Goal: Task Accomplishment & Management: Manage account settings

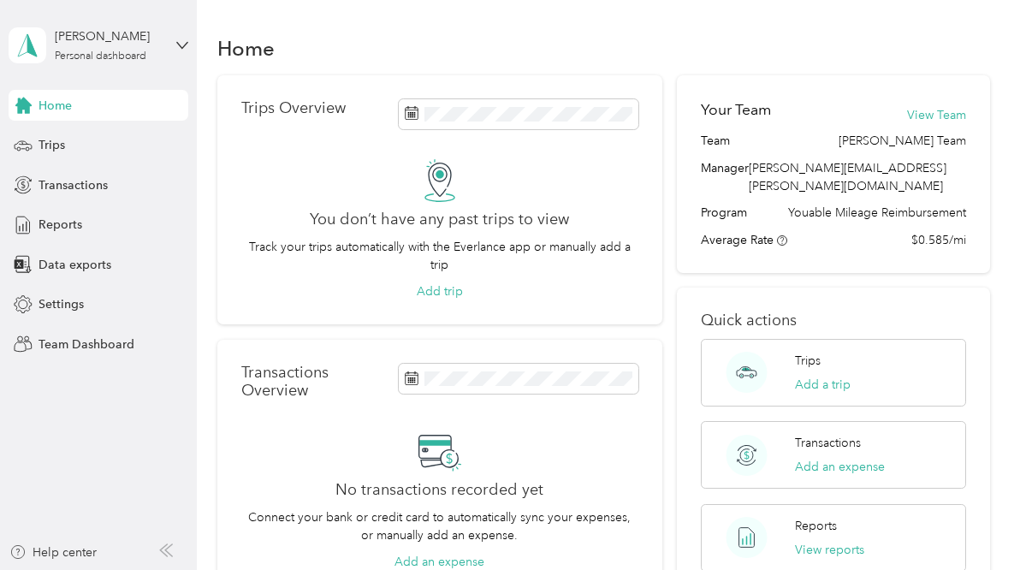
click at [175, 39] on div "[PERSON_NAME] Personal dashboard" at bounding box center [99, 45] width 180 height 60
click at [103, 141] on div "Team dashboard" at bounding box center [286, 138] width 530 height 30
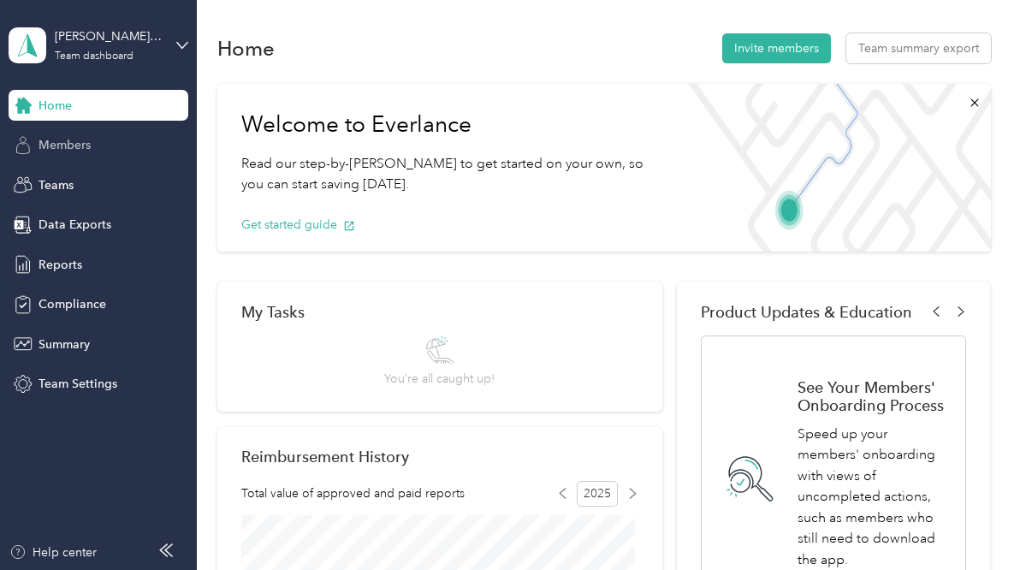
click at [84, 143] on span "Members" at bounding box center [65, 145] width 52 height 18
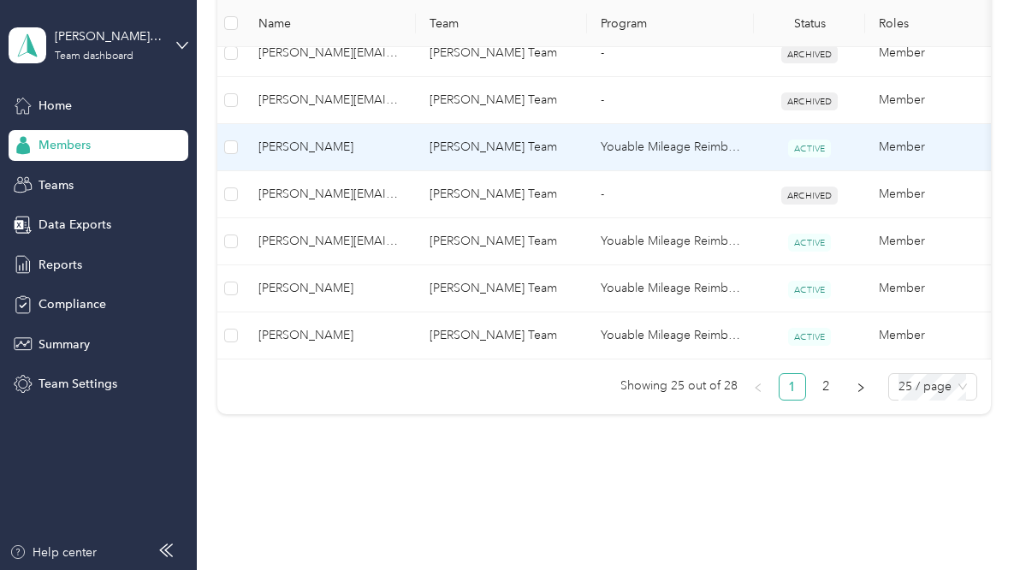
scroll to position [1364, 0]
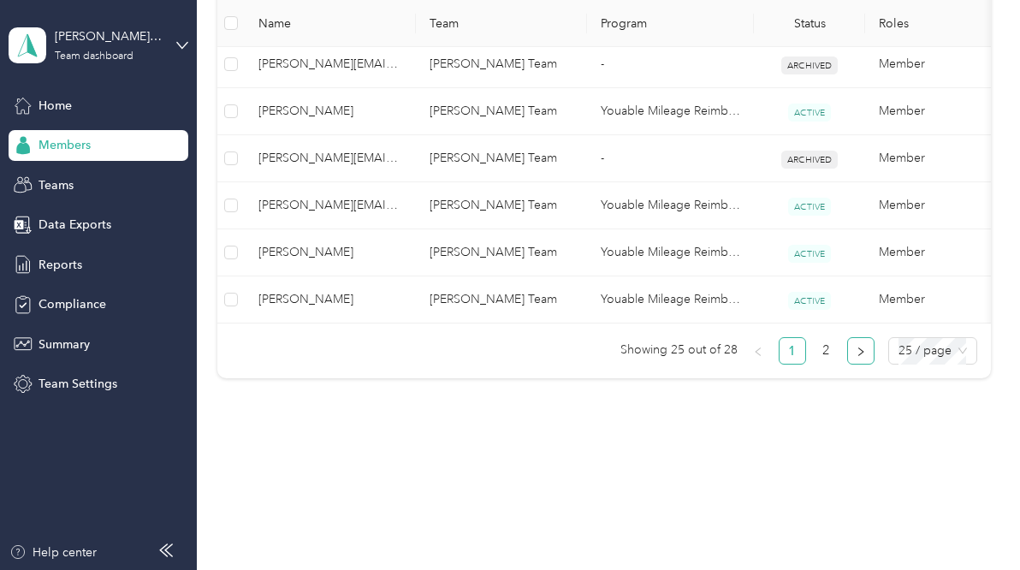
click at [856, 348] on icon "right" at bounding box center [861, 352] width 10 height 10
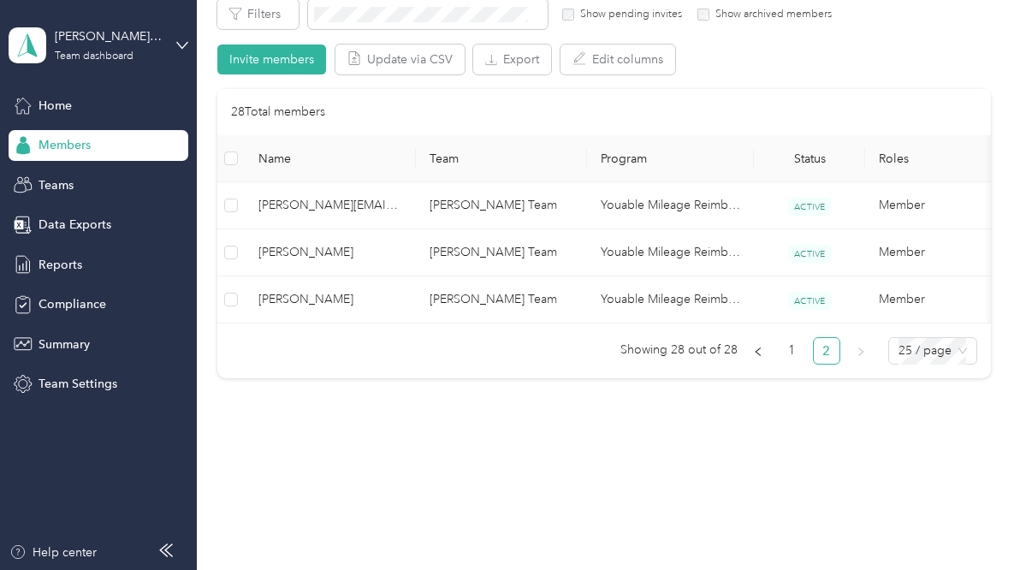
scroll to position [332, 0]
click at [760, 353] on button "button" at bounding box center [757, 350] width 27 height 27
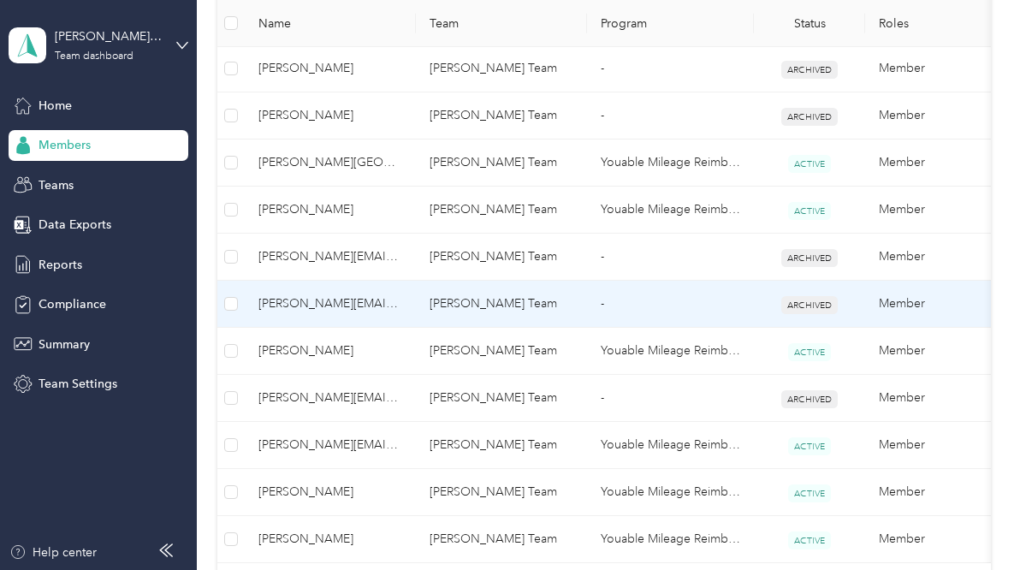
scroll to position [1310, 0]
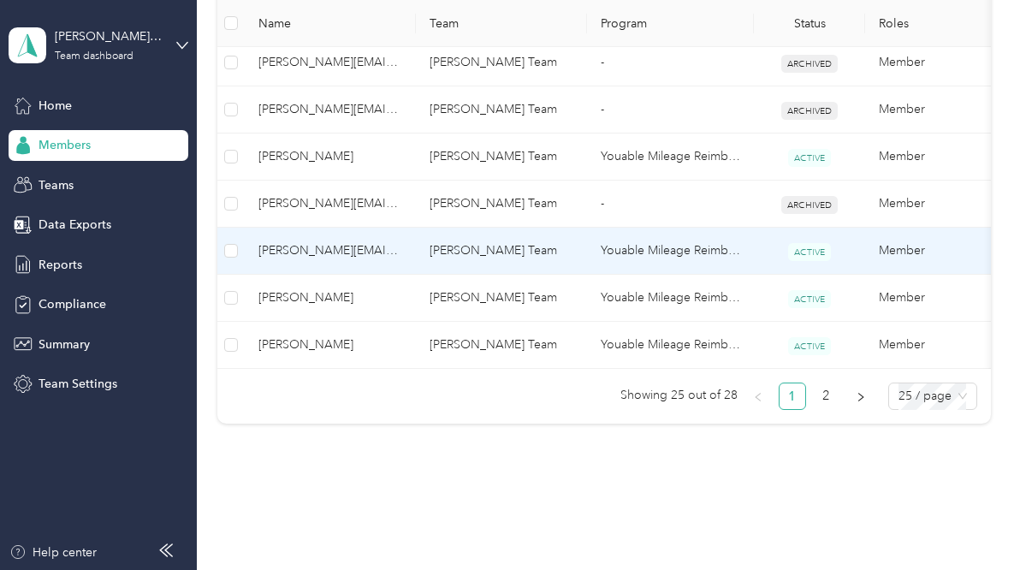
click at [352, 254] on span "[PERSON_NAME][EMAIL_ADDRESS][PERSON_NAME][DOMAIN_NAME]" at bounding box center [330, 250] width 144 height 19
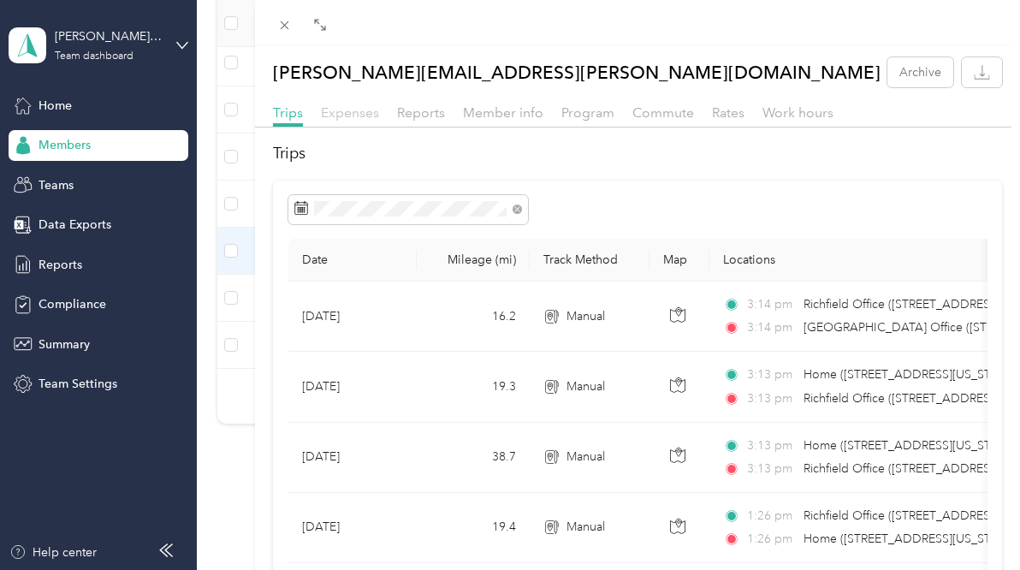
click at [363, 105] on span "Expenses" at bounding box center [350, 112] width 58 height 16
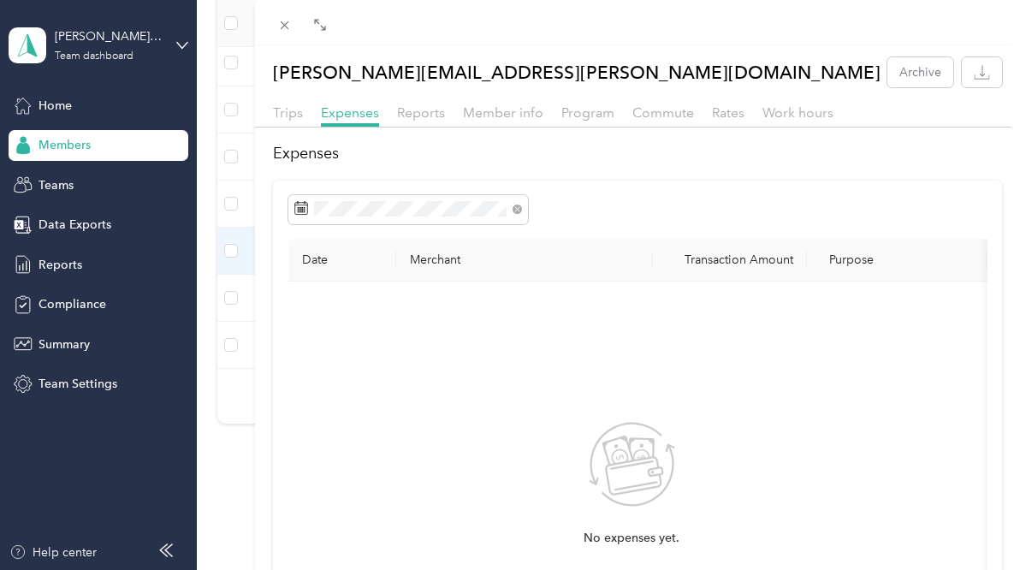
click at [426, 121] on div "Reports" at bounding box center [421, 113] width 48 height 21
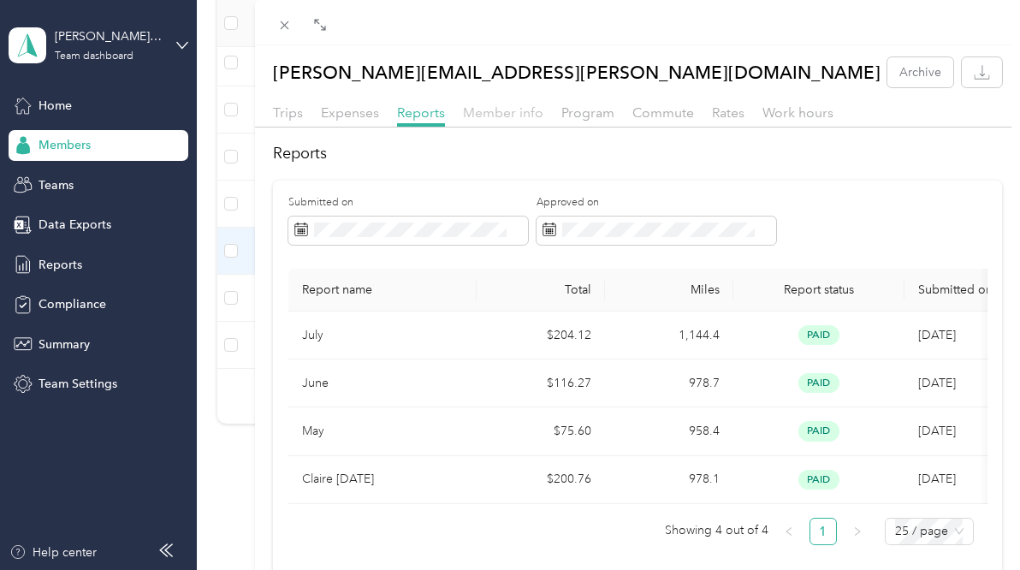
click at [505, 112] on span "Member info" at bounding box center [503, 112] width 80 height 16
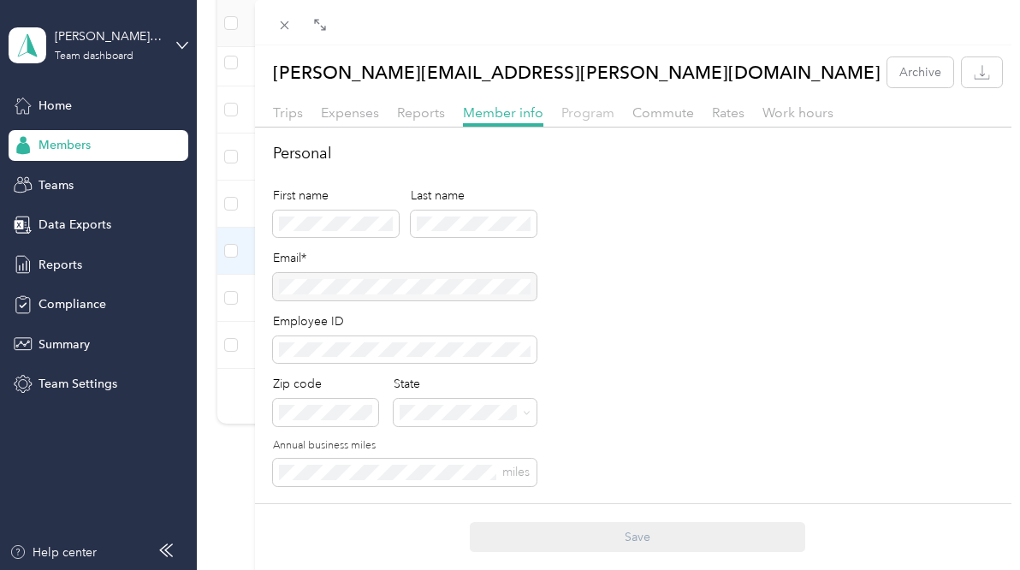
click at [580, 113] on span "Program" at bounding box center [587, 112] width 53 height 16
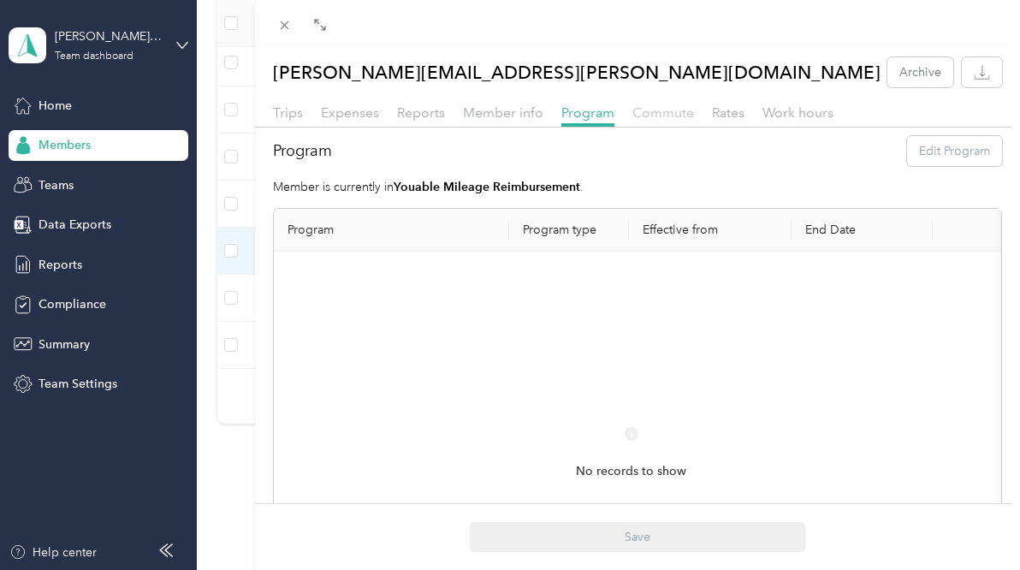
click at [653, 108] on span "Commute" at bounding box center [663, 112] width 62 height 16
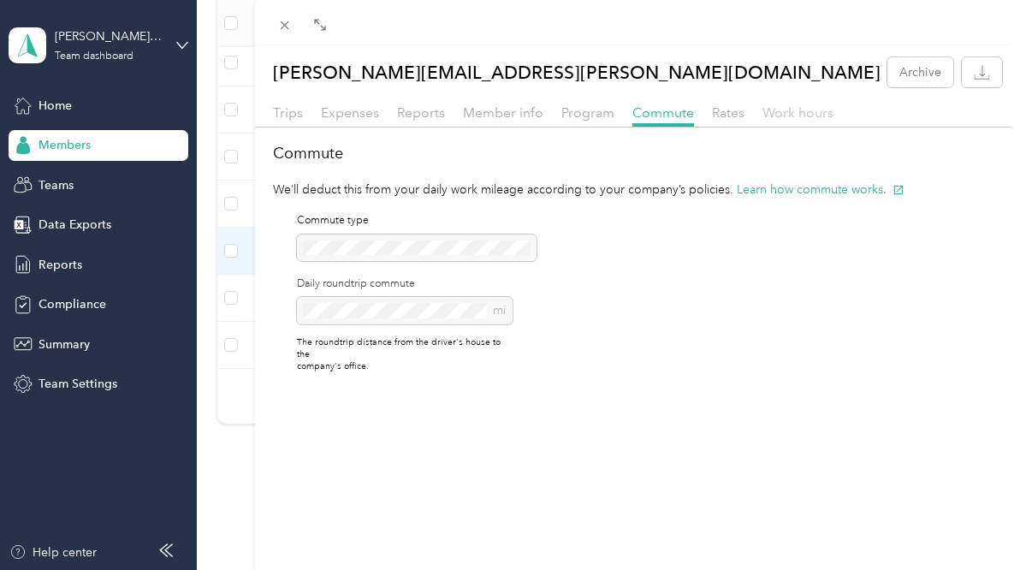
click at [816, 113] on span "Work hours" at bounding box center [797, 112] width 71 height 16
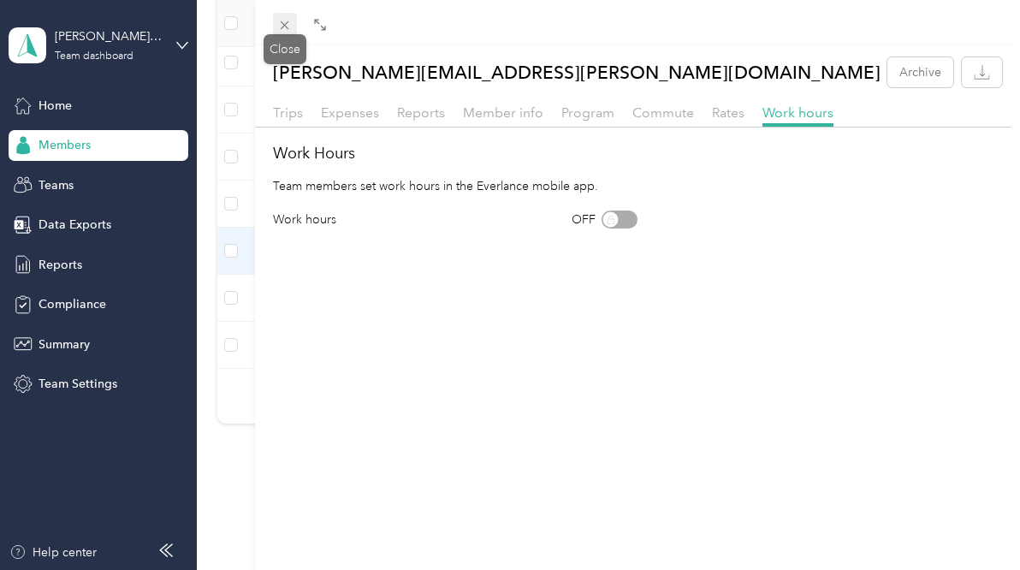
click at [292, 25] on span at bounding box center [285, 25] width 24 height 24
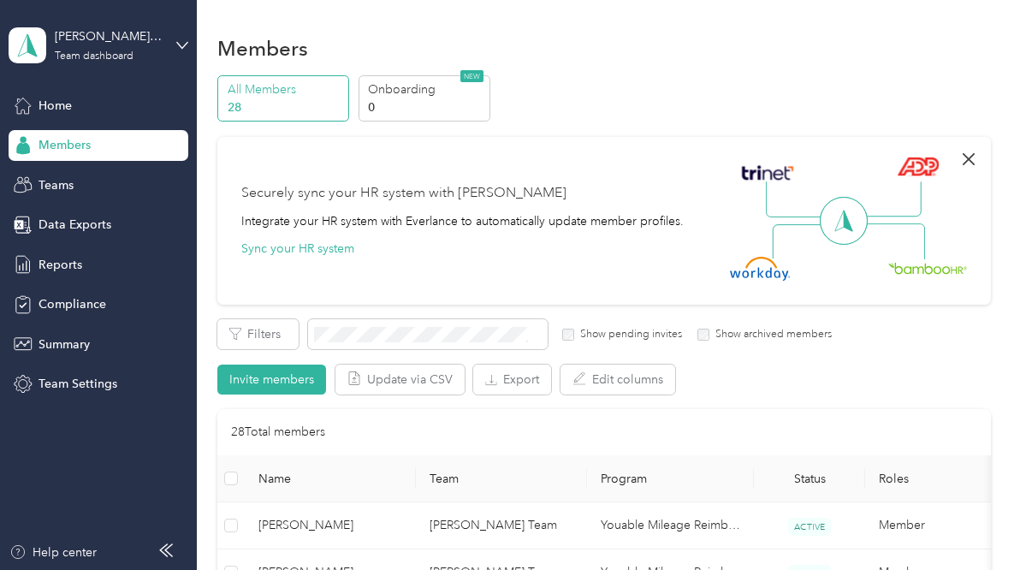
click at [960, 163] on icon "button" at bounding box center [968, 159] width 21 height 21
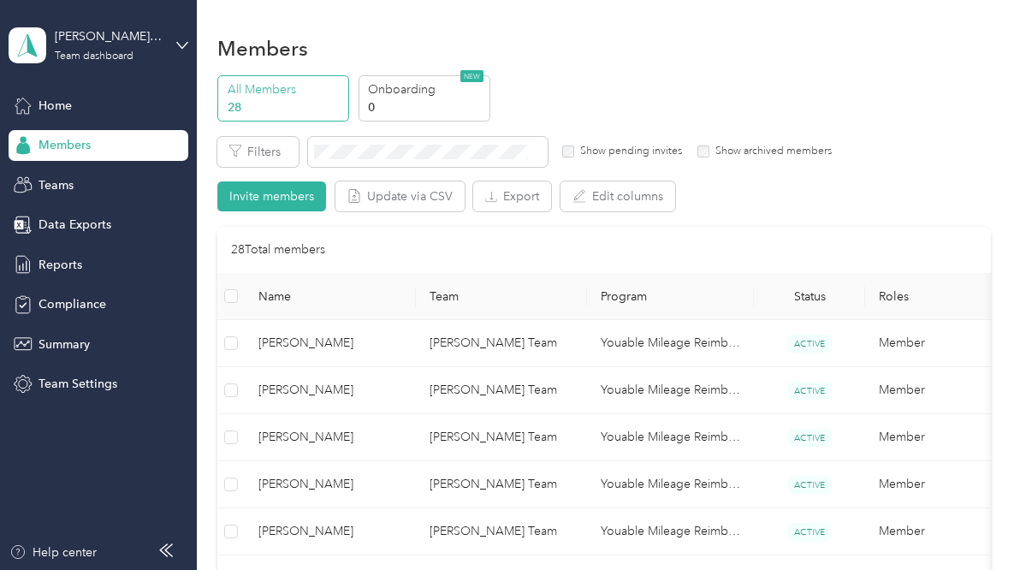
click at [685, 56] on div "Members" at bounding box center [603, 48] width 773 height 36
click at [670, 49] on div "Members" at bounding box center [603, 48] width 773 height 36
